Goal: Task Accomplishment & Management: Manage account settings

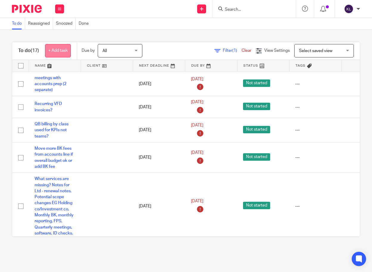
click at [65, 49] on link "+ Add task" at bounding box center [58, 50] width 26 height 13
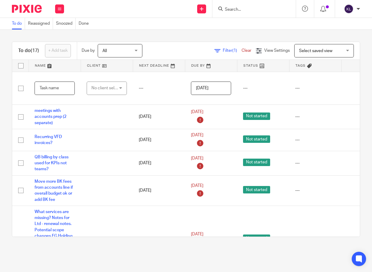
scroll to position [0, 47]
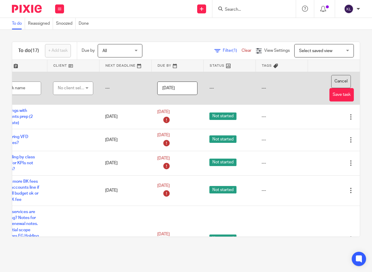
click at [331, 80] on button "Cancel" at bounding box center [341, 81] width 20 height 13
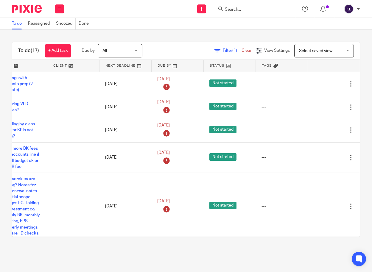
scroll to position [0, 0]
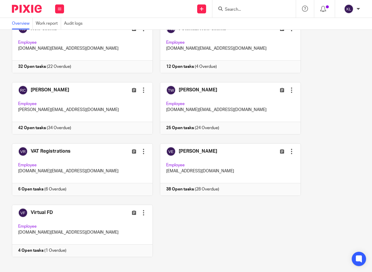
scroll to position [601, 0]
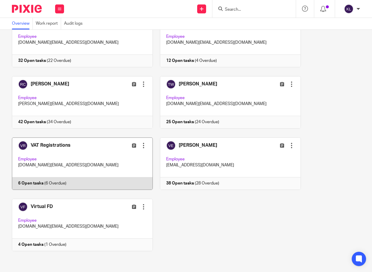
click at [38, 183] on link at bounding box center [79, 164] width 148 height 52
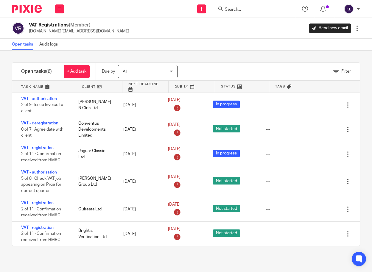
click at [232, 10] on input "Search" at bounding box center [251, 9] width 54 height 5
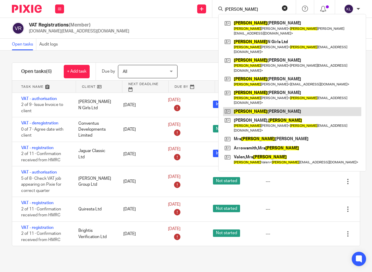
type input "lisa"
click at [267, 107] on link at bounding box center [292, 111] width 138 height 9
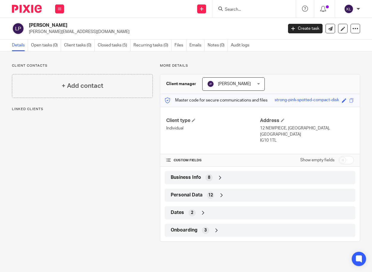
click at [237, 190] on div "Personal Data 12" at bounding box center [260, 195] width 182 height 10
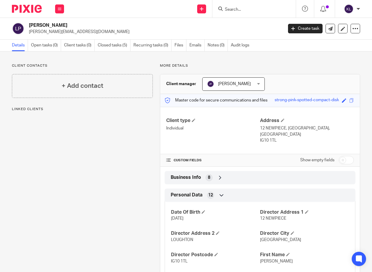
click at [255, 11] on input "Search" at bounding box center [251, 9] width 54 height 5
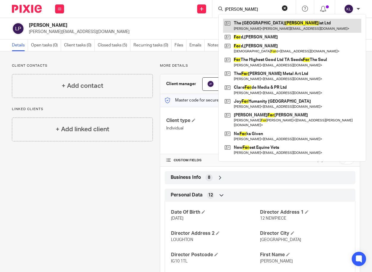
type input "flor"
click at [255, 24] on link at bounding box center [292, 26] width 138 height 14
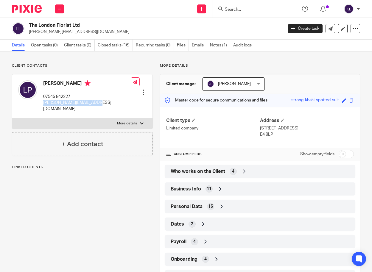
drag, startPoint x: 104, startPoint y: 103, endPoint x: 43, endPoint y: 105, distance: 62.0
click at [43, 105] on div "[PERSON_NAME] 07545 842227 [PERSON_NAME][EMAIL_ADDRESS][DOMAIN_NAME] Edit conta…" at bounding box center [82, 96] width 140 height 44
copy p "[PERSON_NAME][EMAIL_ADDRESS][DOMAIN_NAME]"
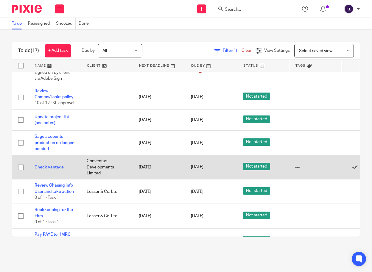
scroll to position [323, 0]
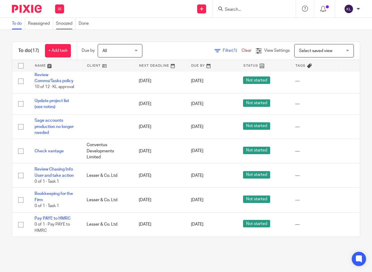
click at [64, 18] on link "Snoozed" at bounding box center [66, 24] width 20 height 12
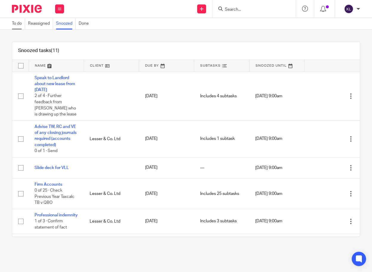
click at [17, 26] on link "To do" at bounding box center [18, 24] width 13 height 12
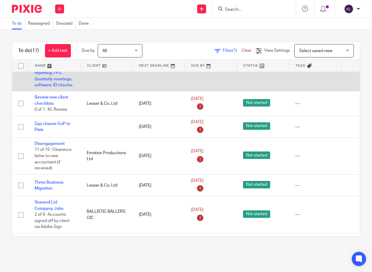
scroll to position [149, 0]
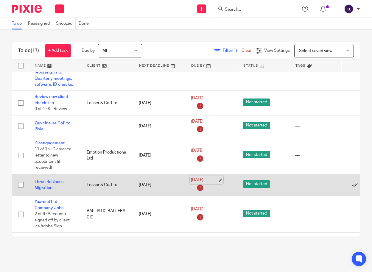
click at [207, 180] on link "15 Sep 2025" at bounding box center [204, 180] width 27 height 6
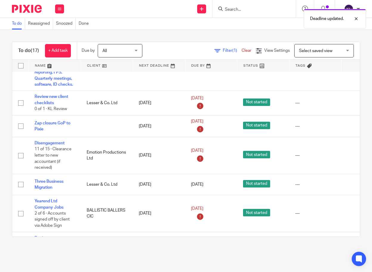
scroll to position [149, 47]
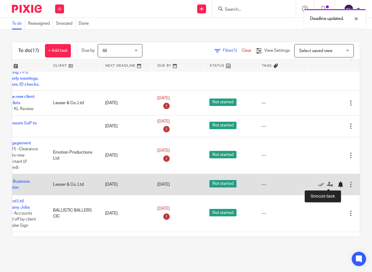
click at [337, 182] on div at bounding box center [340, 185] width 6 height 6
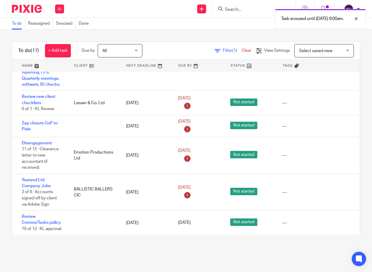
scroll to position [149, 0]
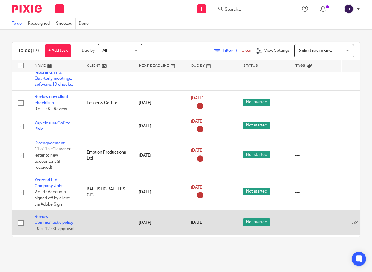
click at [39, 221] on link "Review Comms/Tasks policy" at bounding box center [54, 220] width 39 height 10
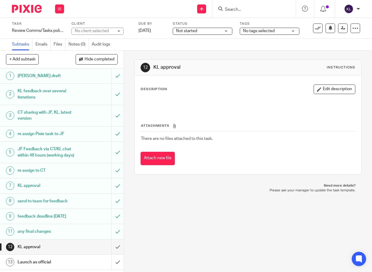
scroll to position [10, 0]
click at [315, 29] on icon at bounding box center [318, 28] width 6 height 6
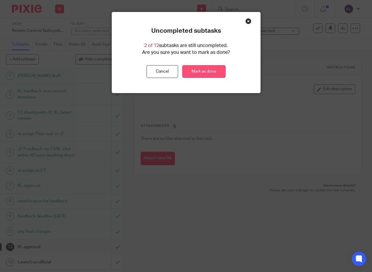
click at [209, 71] on link "Mark as done" at bounding box center [203, 71] width 43 height 13
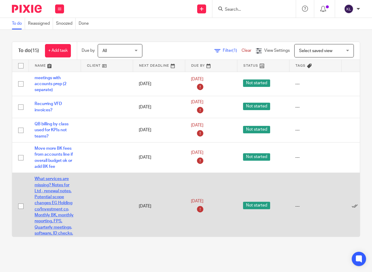
click at [65, 189] on link "What services are missing? Notes for Ltd - renewal notes. Potential scope chang…" at bounding box center [54, 206] width 39 height 59
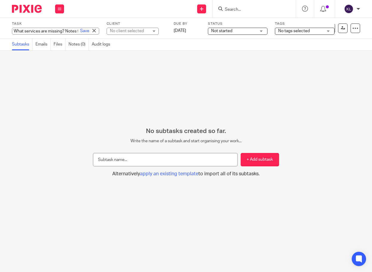
click at [39, 30] on div "What services are missing? Notes for Ltd - renewal notes. Potential scope chang…" at bounding box center [55, 31] width 87 height 7
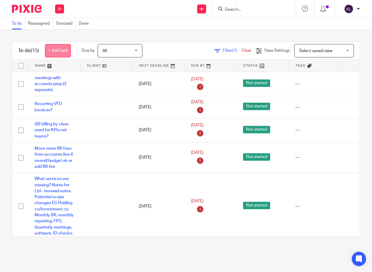
click at [58, 55] on link "+ Add task" at bounding box center [58, 50] width 26 height 13
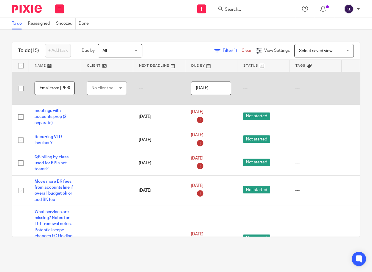
type input "Email from Julie"
click at [92, 90] on div "No client selected" at bounding box center [105, 88] width 28 height 13
type input "red bana"
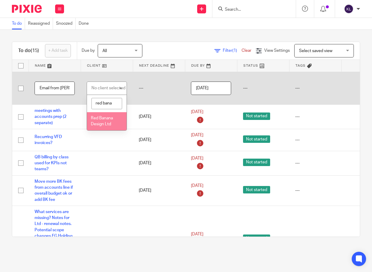
click at [100, 119] on span "Red Banana Design Ltd" at bounding box center [102, 121] width 22 height 10
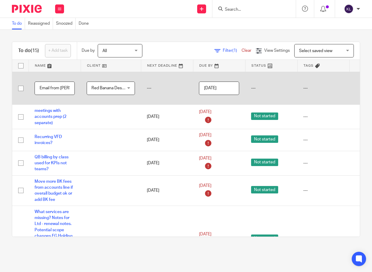
scroll to position [0, 55]
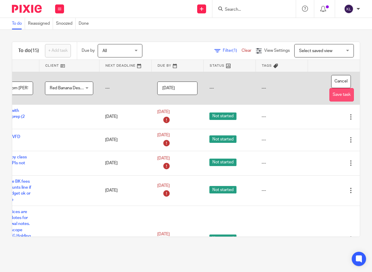
click at [329, 90] on button "Save task" at bounding box center [341, 94] width 24 height 13
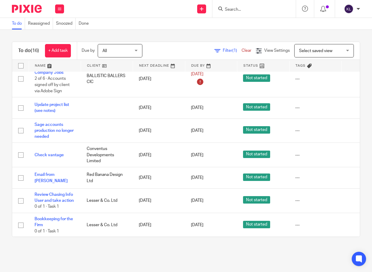
scroll to position [262, 47]
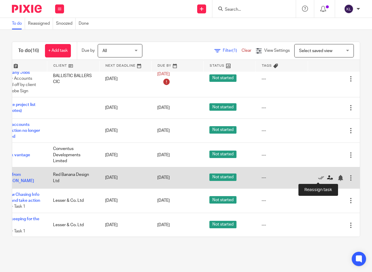
click at [327, 179] on icon at bounding box center [330, 178] width 6 height 6
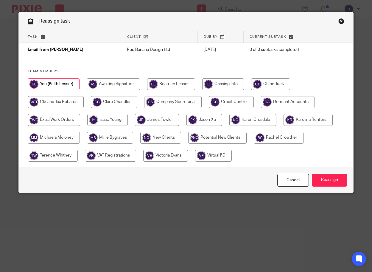
click at [121, 106] on input "radio" at bounding box center [114, 102] width 46 height 12
radio input "true"
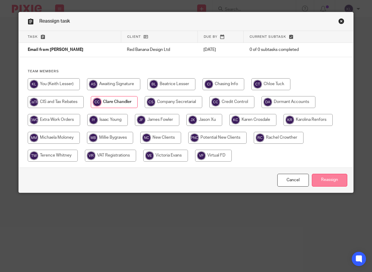
click at [340, 179] on input "Reassign" at bounding box center [329, 180] width 35 height 13
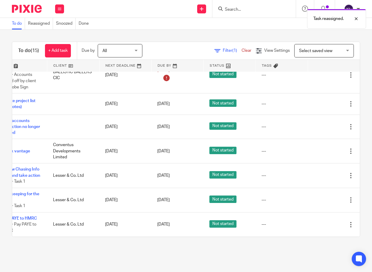
scroll to position [271, 47]
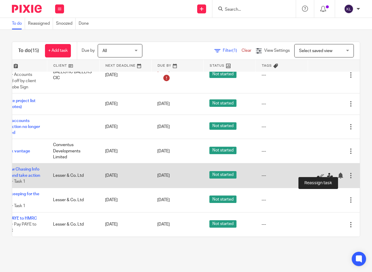
click at [327, 173] on link at bounding box center [331, 176] width 9 height 6
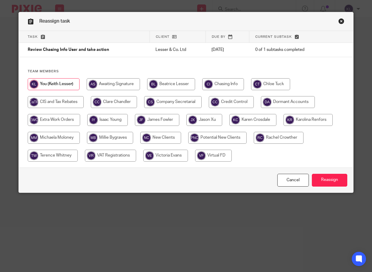
click at [217, 124] on input "radio" at bounding box center [204, 120] width 36 height 12
radio input "true"
click at [334, 188] on div "Cancel Reassign" at bounding box center [186, 180] width 334 height 25
click at [335, 181] on input "Reassign" at bounding box center [329, 180] width 35 height 13
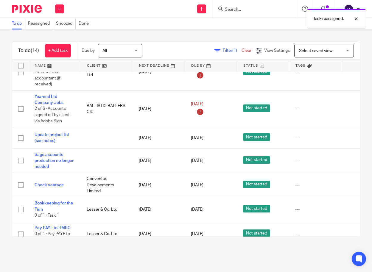
scroll to position [246, 0]
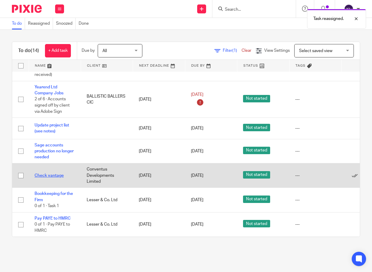
click at [55, 174] on link "Check vantage" at bounding box center [49, 176] width 29 height 4
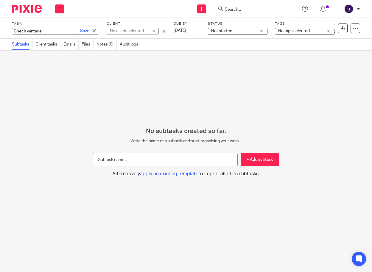
click at [30, 30] on div "Check vantage Save Check vantage" at bounding box center [55, 31] width 87 height 7
type input "Invoice Vantage and increase budget"
click at [80, 29] on link "Save" at bounding box center [84, 31] width 9 height 6
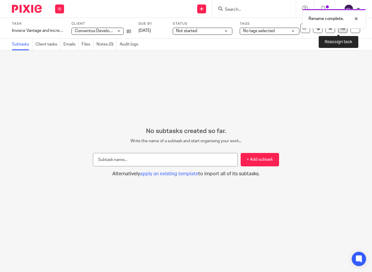
click at [341, 30] on icon at bounding box center [343, 28] width 4 height 4
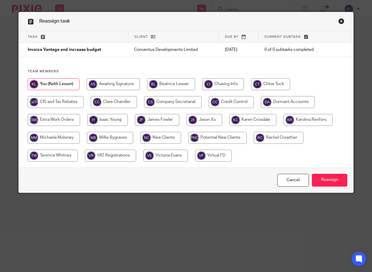
click at [107, 105] on input "radio" at bounding box center [114, 102] width 46 height 12
radio input "true"
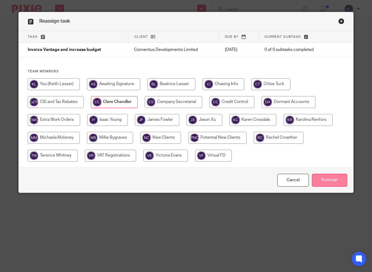
click at [321, 179] on input "Reassign" at bounding box center [329, 180] width 35 height 13
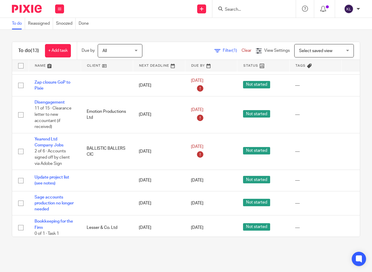
scroll to position [222, 0]
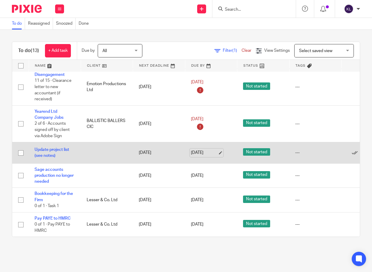
click at [201, 150] on link "[DATE]" at bounding box center [204, 153] width 27 height 6
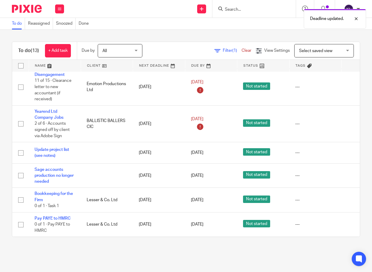
scroll to position [222, 47]
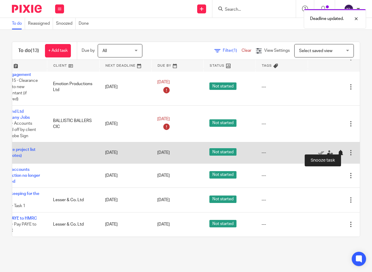
click at [337, 150] on div at bounding box center [340, 153] width 6 height 6
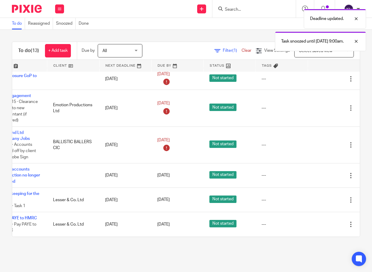
scroll to position [201, 0]
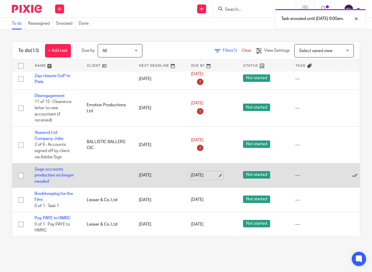
click at [200, 172] on link "[DATE]" at bounding box center [204, 175] width 27 height 6
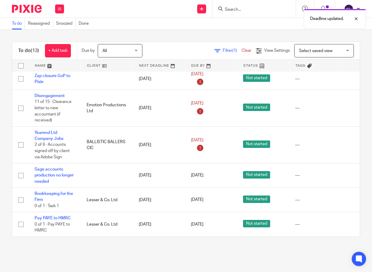
scroll to position [201, 47]
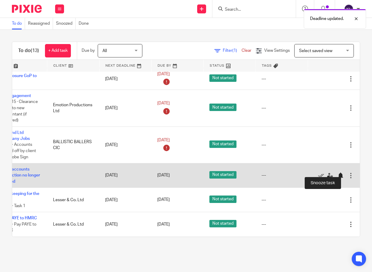
click at [337, 172] on div at bounding box center [341, 175] width 9 height 6
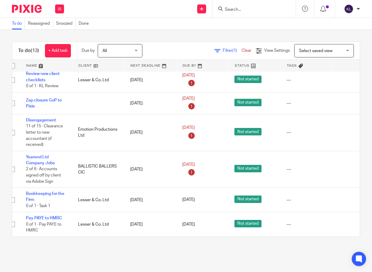
scroll to position [176, 0]
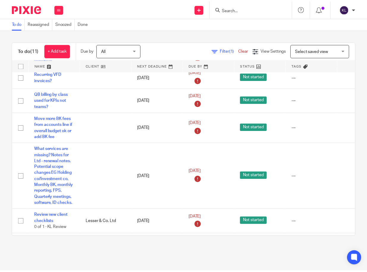
scroll to position [30, 47]
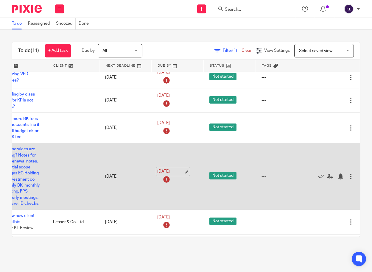
click at [160, 173] on link "[DATE]" at bounding box center [170, 171] width 27 height 6
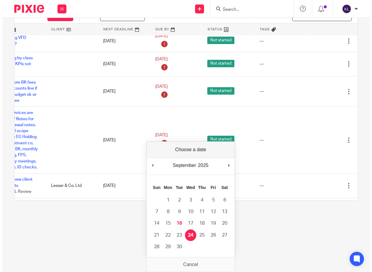
scroll to position [0, 0]
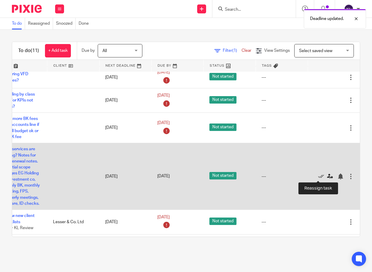
click at [327, 177] on icon at bounding box center [330, 177] width 6 height 6
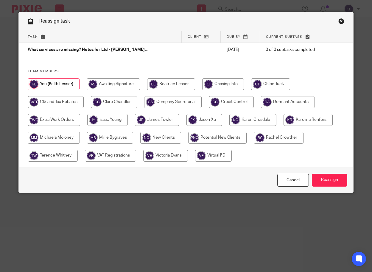
click at [57, 120] on input "radio" at bounding box center [54, 120] width 52 height 12
radio input "true"
click at [326, 172] on div "Cancel Reassign" at bounding box center [186, 180] width 334 height 25
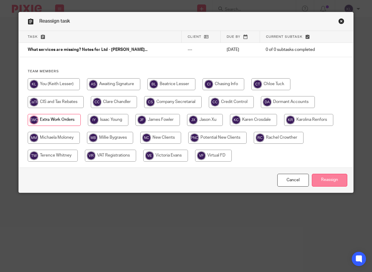
click at [325, 177] on input "Reassign" at bounding box center [329, 180] width 35 height 13
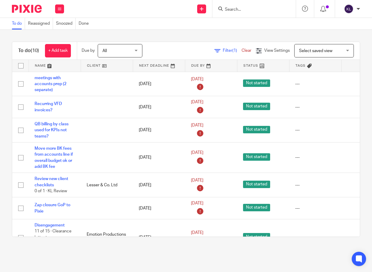
scroll to position [0, 47]
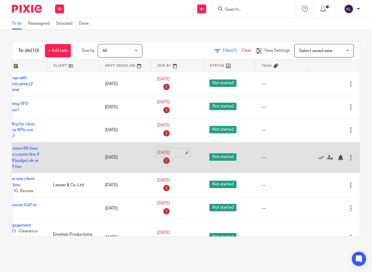
click at [157, 152] on link "[DATE]" at bounding box center [170, 153] width 27 height 6
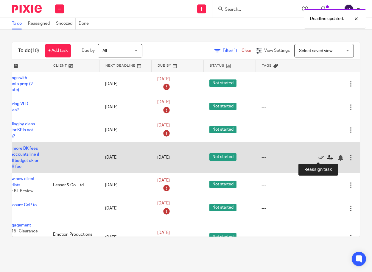
click at [327, 155] on icon at bounding box center [330, 158] width 6 height 6
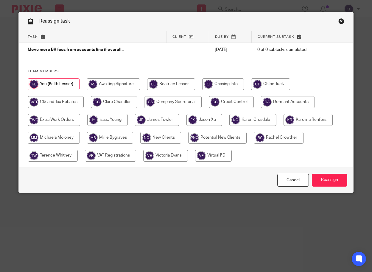
click at [49, 121] on input "radio" at bounding box center [54, 120] width 52 height 12
radio input "true"
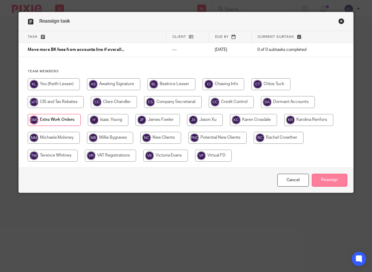
click at [333, 182] on input "Reassign" at bounding box center [329, 180] width 35 height 13
